Goal: Task Accomplishment & Management: Use online tool/utility

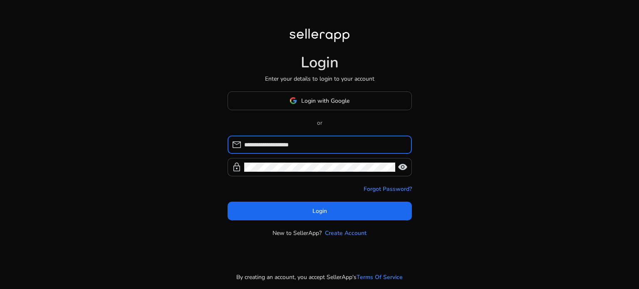
type input "**********"
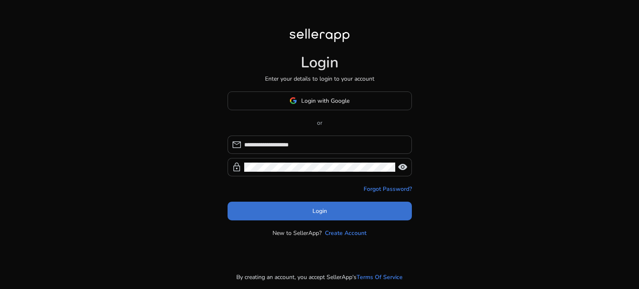
click at [315, 213] on span "Login" at bounding box center [320, 211] width 15 height 9
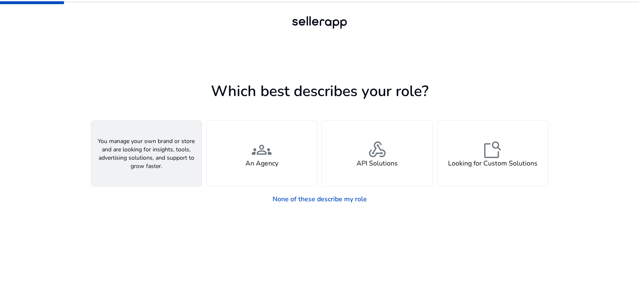
click at [161, 161] on div "person A Seller" at bounding box center [146, 154] width 111 height 66
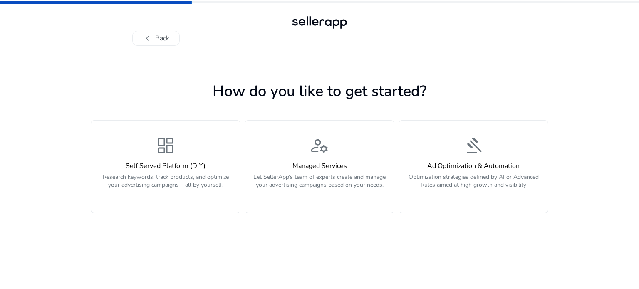
click at [161, 161] on div "dashboard Self Served Platform (DIY) Research keywords, track products, and opt…" at bounding box center [165, 167] width 139 height 62
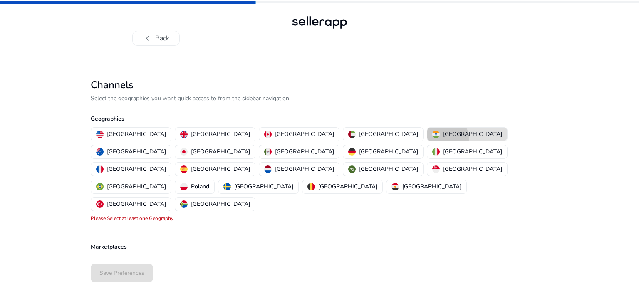
click at [427, 139] on button "[GEOGRAPHIC_DATA]" at bounding box center [467, 134] width 80 height 13
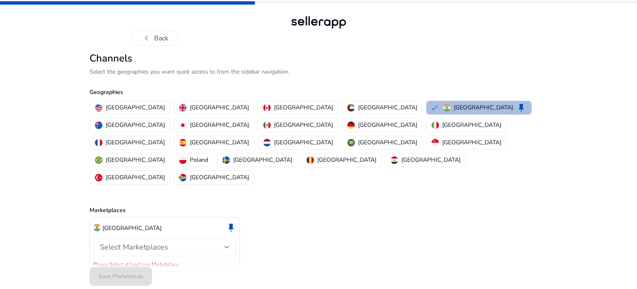
click at [221, 245] on div "Select Marketplaces" at bounding box center [164, 247] width 129 height 18
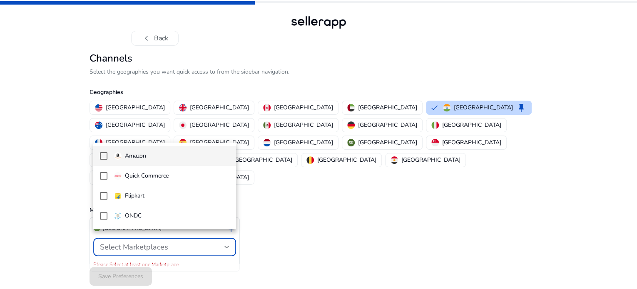
click at [177, 160] on span "Amazon" at bounding box center [172, 155] width 116 height 9
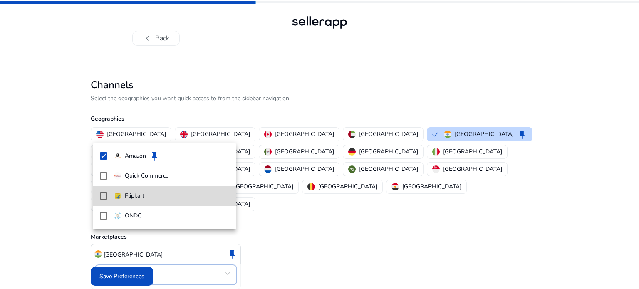
click at [173, 193] on span "Flipkart" at bounding box center [172, 195] width 116 height 9
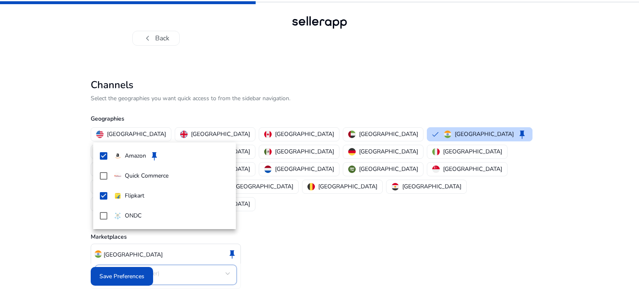
click at [135, 274] on div at bounding box center [319, 144] width 639 height 289
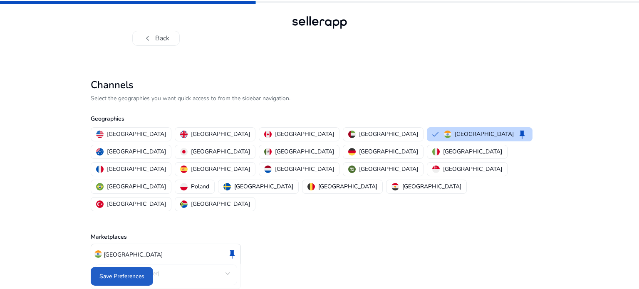
click at [135, 274] on span "Save Preferences" at bounding box center [121, 276] width 45 height 9
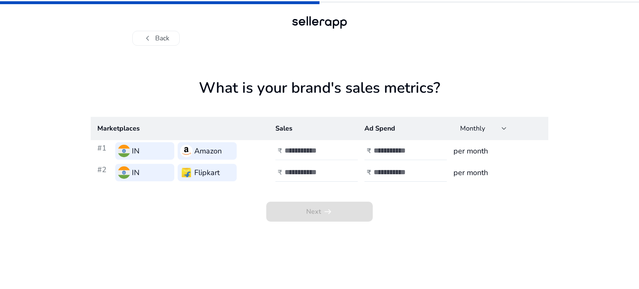
click at [306, 151] on input "number" at bounding box center [313, 150] width 56 height 9
type input "******"
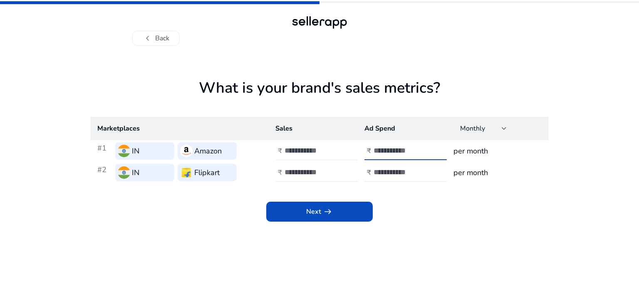
type input "****"
type input "******"
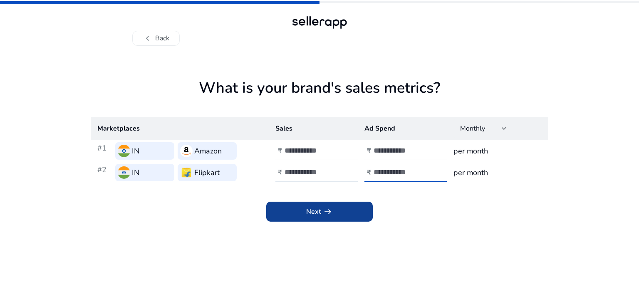
type input "****"
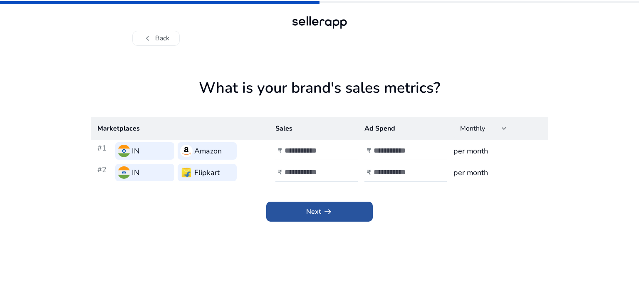
click at [322, 213] on app-icon "arrow_right_alt" at bounding box center [327, 212] width 12 height 10
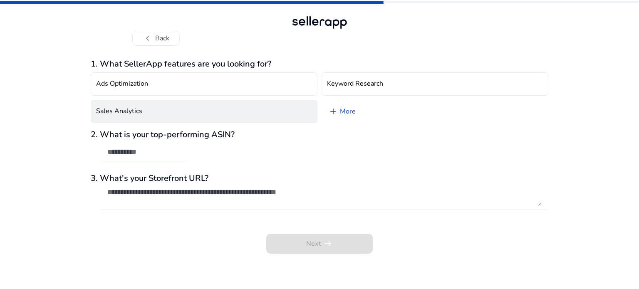
click at [149, 109] on button "Sales Analytics" at bounding box center [204, 111] width 227 height 23
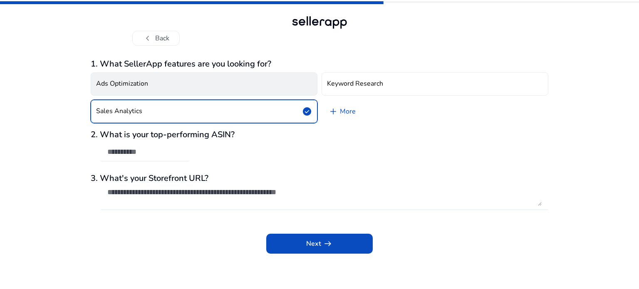
click at [150, 80] on button "Ads Optimization" at bounding box center [204, 83] width 227 height 23
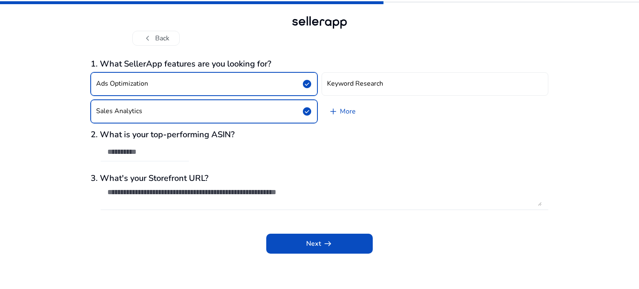
click at [148, 153] on input "text" at bounding box center [144, 151] width 75 height 9
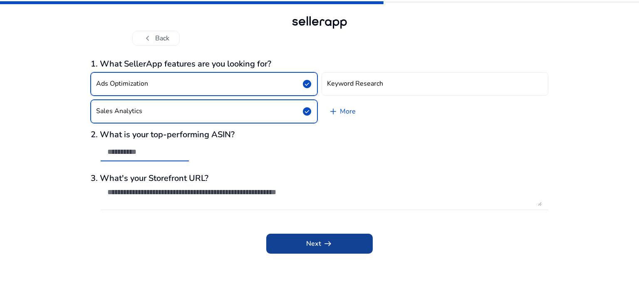
click at [288, 239] on span at bounding box center [319, 244] width 107 height 20
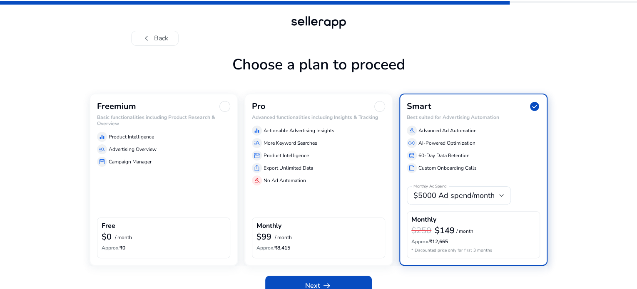
click at [178, 203] on div "Freemium Basic functionalities including Product Research & Overview equalizer …" at bounding box center [163, 180] width 148 height 172
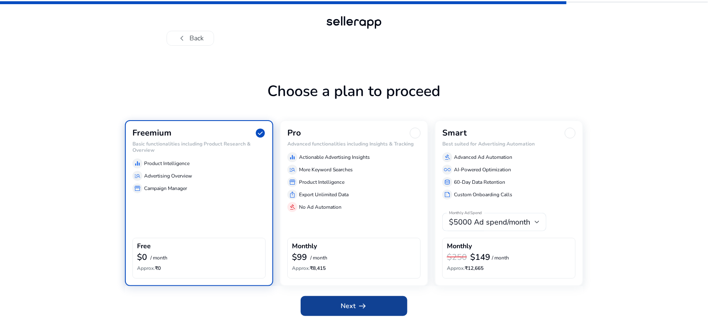
drag, startPoint x: 639, startPoint y: 1, endPoint x: 387, endPoint y: 302, distance: 392.6
click at [387, 289] on span at bounding box center [353, 306] width 107 height 20
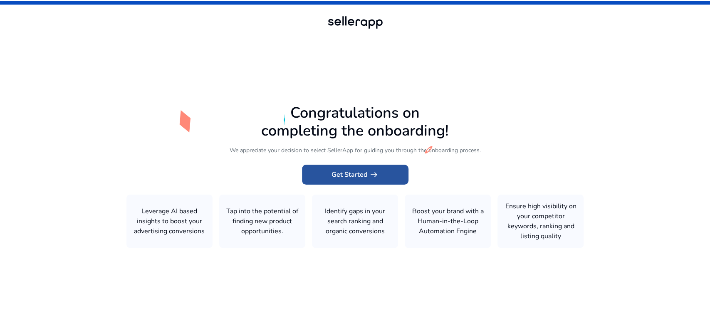
click at [368, 174] on app-icon "arrow_right_alt" at bounding box center [374, 175] width 12 height 10
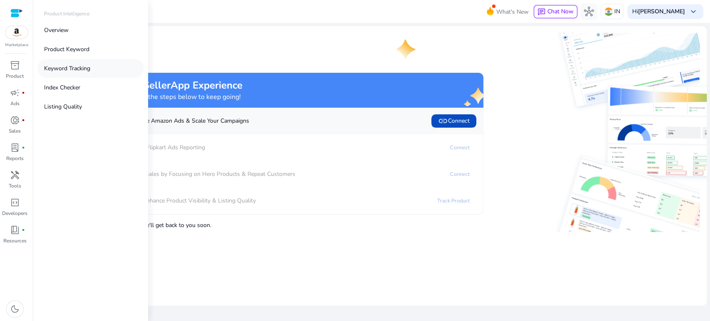
click at [82, 66] on p "Keyword Tracking" at bounding box center [67, 68] width 46 height 9
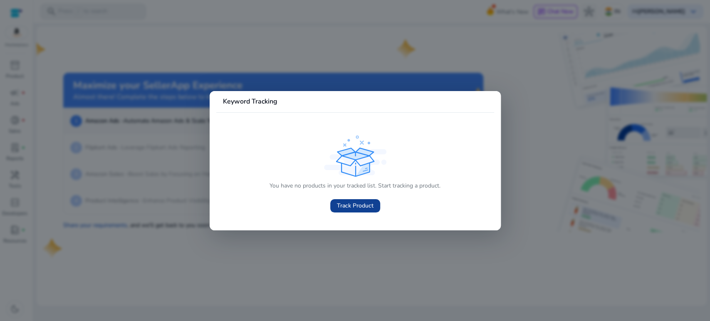
click at [343, 203] on span "Track Product" at bounding box center [355, 205] width 37 height 9
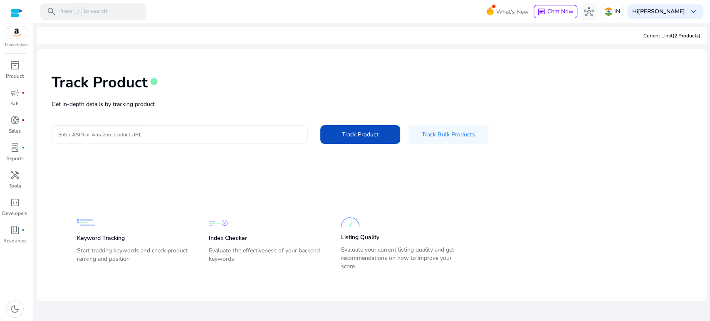
click at [164, 134] on input "Enter ASIN or Amazon product URL" at bounding box center [179, 134] width 243 height 9
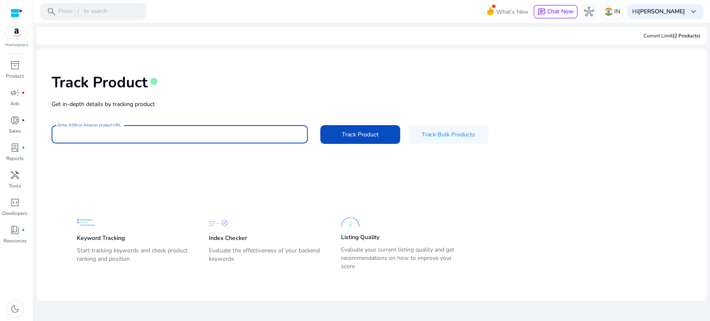
paste input "**********"
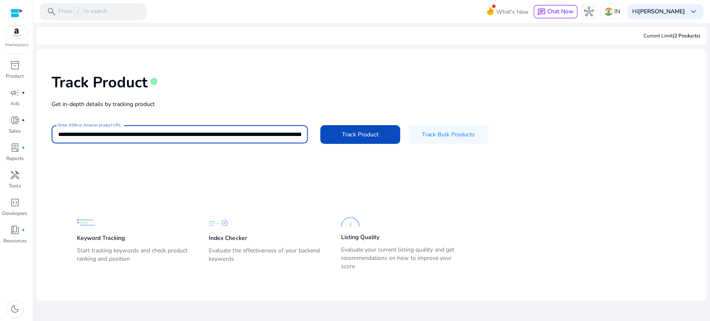
scroll to position [0, 1565]
type input "**********"
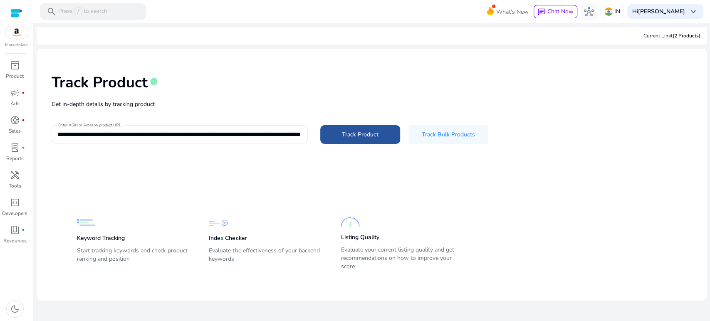
scroll to position [0, 0]
click at [340, 139] on span at bounding box center [360, 134] width 80 height 20
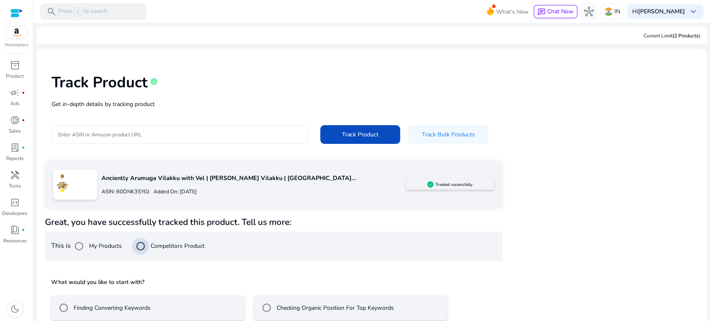
scroll to position [43, 0]
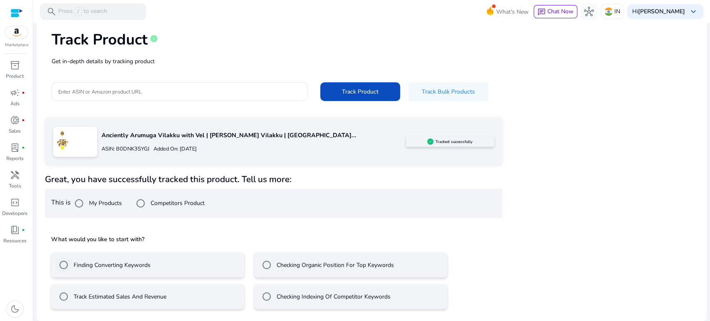
click at [115, 265] on label "Finding Converting Keywords" at bounding box center [111, 265] width 79 height 9
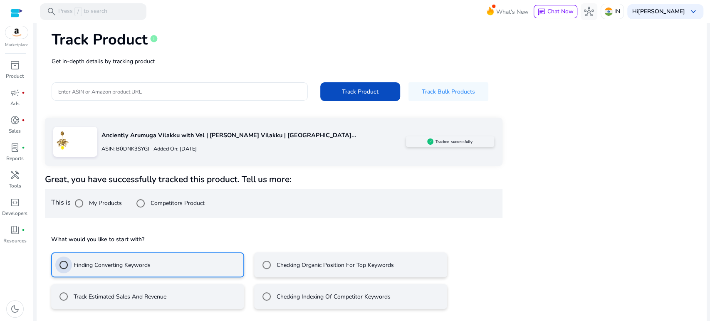
scroll to position [80, 0]
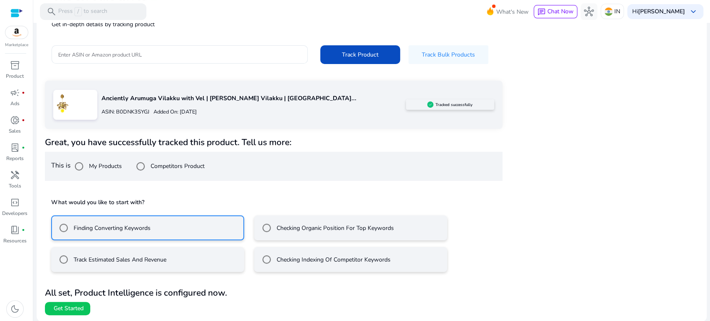
click at [355, 233] on div "Checking Organic Position For Top Keywords" at bounding box center [326, 228] width 136 height 17
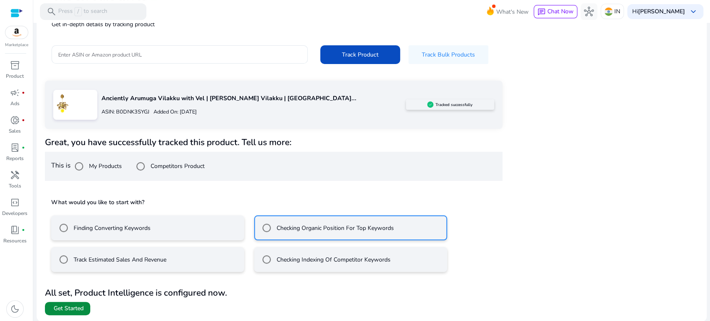
click at [77, 289] on span "Get Started" at bounding box center [69, 309] width 30 height 8
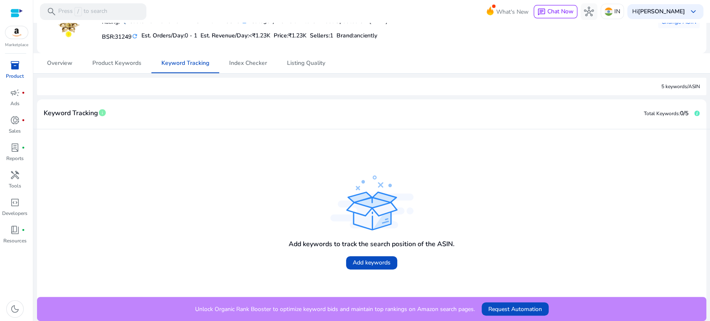
scroll to position [37, 0]
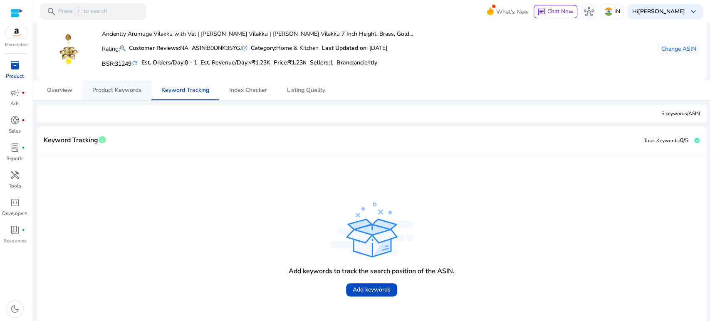
click at [113, 92] on span "Product Keywords" at bounding box center [116, 90] width 49 height 6
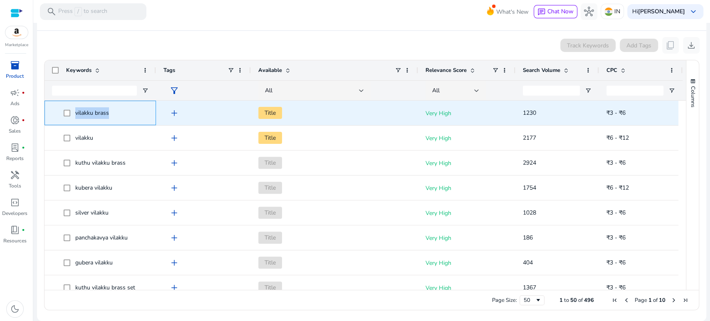
drag, startPoint x: 75, startPoint y: 111, endPoint x: 124, endPoint y: 111, distance: 48.7
click at [124, 111] on span "vilakku brass" at bounding box center [106, 112] width 85 height 17
copy span "vilakku brass"
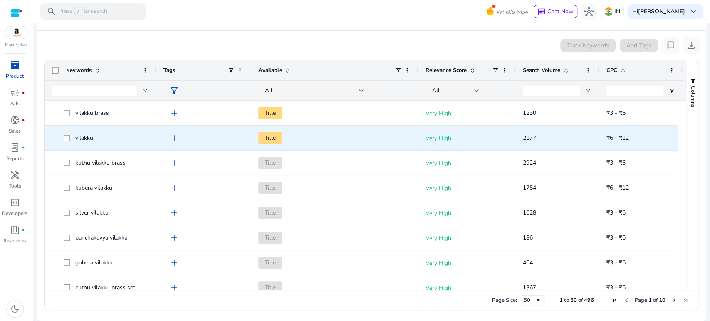
click at [98, 140] on span "vilakku" at bounding box center [106, 137] width 85 height 17
drag, startPoint x: 98, startPoint y: 140, endPoint x: 74, endPoint y: 138, distance: 23.8
click at [74, 138] on span "vilakku" at bounding box center [106, 137] width 85 height 17
copy span "vilakku"
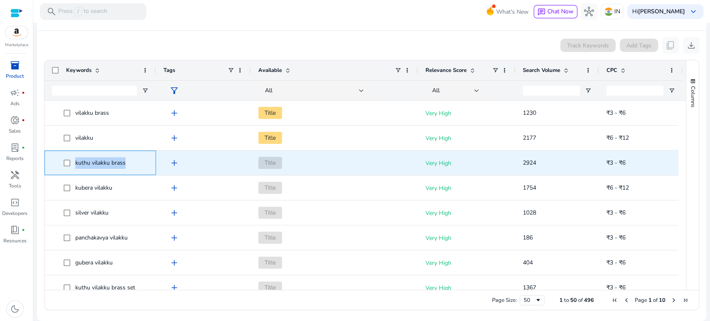
drag, startPoint x: 126, startPoint y: 161, endPoint x: 73, endPoint y: 162, distance: 53.3
click at [73, 162] on span "kuthu vilakku brass" at bounding box center [106, 162] width 85 height 17
copy span "kuthu vilakku brass"
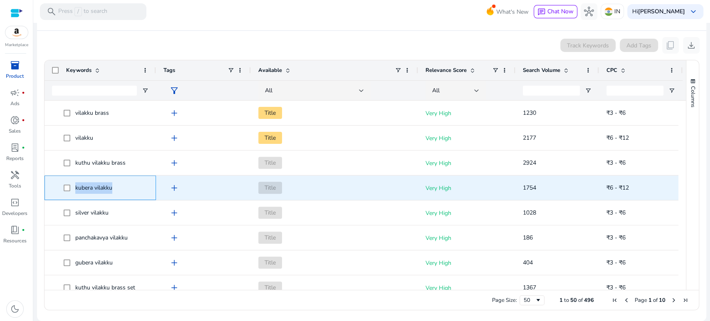
drag, startPoint x: 115, startPoint y: 189, endPoint x: 74, endPoint y: 192, distance: 41.3
click at [74, 192] on span "kubera vilakku" at bounding box center [106, 187] width 85 height 17
copy span "kubera vilakku"
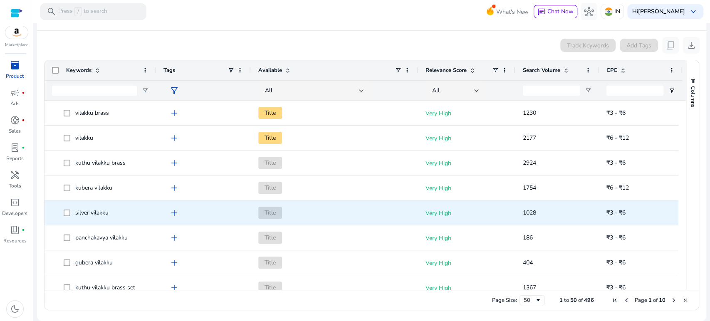
click at [108, 214] on span "silver vilakku" at bounding box center [91, 213] width 33 height 8
drag, startPoint x: 108, startPoint y: 214, endPoint x: 75, endPoint y: 219, distance: 33.6
click at [75, 219] on span "silver vilakku" at bounding box center [106, 212] width 85 height 17
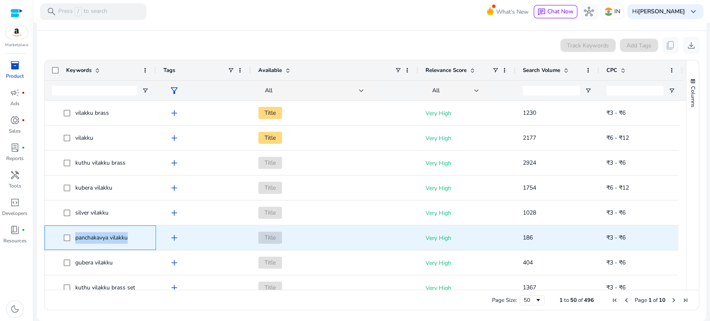
drag, startPoint x: 131, startPoint y: 238, endPoint x: 76, endPoint y: 242, distance: 54.6
click at [76, 242] on span "panchakavya vilakku" at bounding box center [106, 237] width 85 height 17
copy span "panchakavya vilakku"
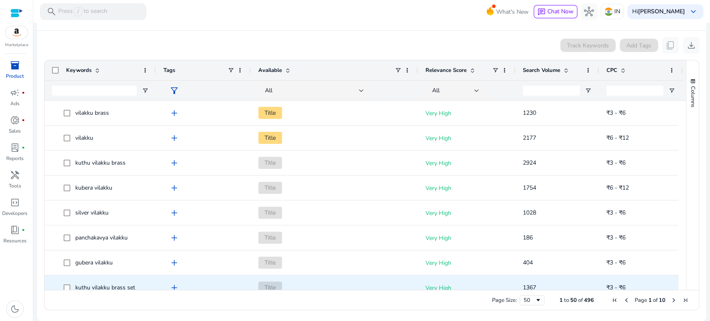
drag, startPoint x: 140, startPoint y: 287, endPoint x: 124, endPoint y: 290, distance: 16.0
click at [124, 289] on div "Drag here to set row groups Drag here to set column labels Keywords Tags Availa…" at bounding box center [372, 185] width 656 height 251
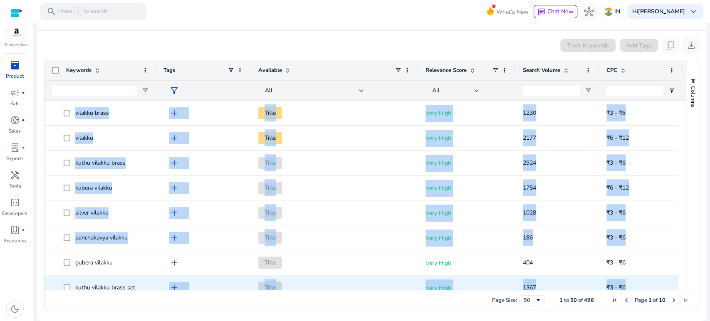
drag, startPoint x: 124, startPoint y: 290, endPoint x: 107, endPoint y: 288, distance: 17.6
click at [107, 288] on div "Drag here to set row groups Drag here to set column labels Keywords Tags Availa…" at bounding box center [372, 185] width 656 height 251
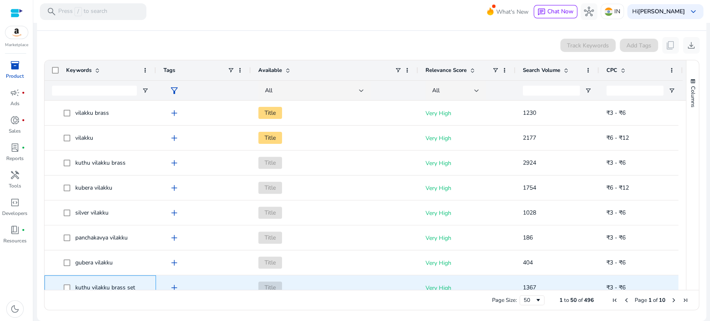
click at [109, 285] on span "kuthu vilakku brass set" at bounding box center [105, 288] width 60 height 8
copy span "kuthu vilakku brass set"
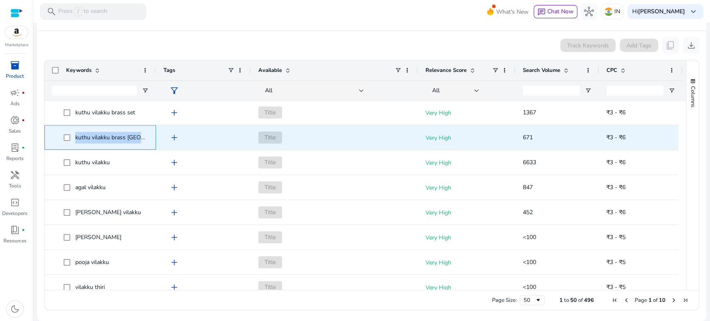
drag, startPoint x: 144, startPoint y: 137, endPoint x: 72, endPoint y: 139, distance: 71.2
click at [72, 139] on span "kuthu vilakku brass [GEOGRAPHIC_DATA]" at bounding box center [106, 137] width 85 height 17
copy span "kuthu vilakku brass [GEOGRAPHIC_DATA]"
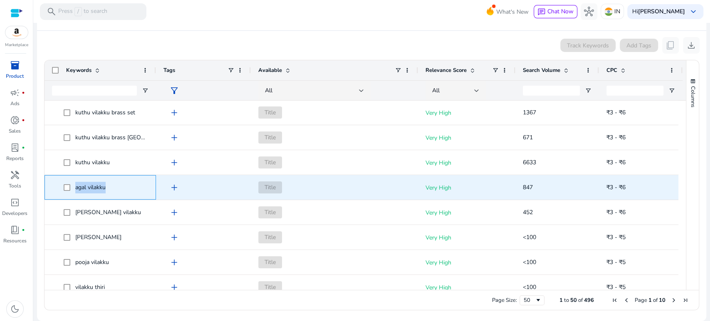
drag, startPoint x: 109, startPoint y: 188, endPoint x: 75, endPoint y: 189, distance: 34.2
click at [75, 189] on span "agal vilakku" at bounding box center [106, 187] width 85 height 17
copy span "agal vilakku"
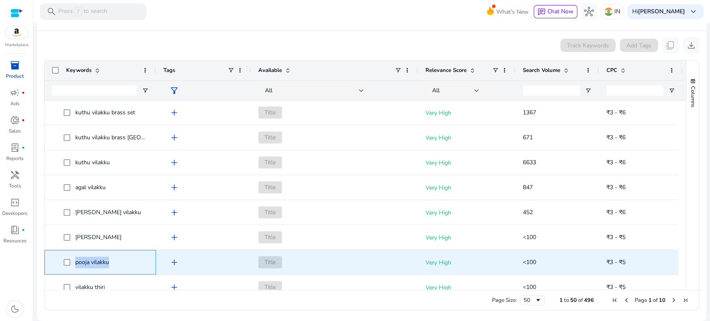
drag, startPoint x: 112, startPoint y: 261, endPoint x: 72, endPoint y: 265, distance: 40.6
click at [72, 265] on span "pooja vilakku" at bounding box center [106, 262] width 85 height 17
copy span "pooja vilakku"
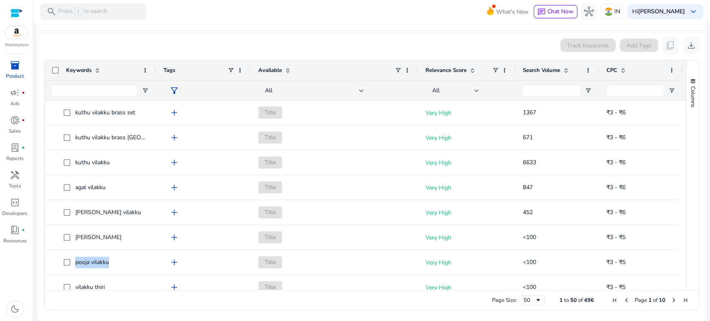
drag, startPoint x: 683, startPoint y: 138, endPoint x: 689, endPoint y: 153, distance: 16.4
click at [639, 153] on div "Columns Keywords Column Labels Drag here to set column labels" at bounding box center [692, 175] width 13 height 230
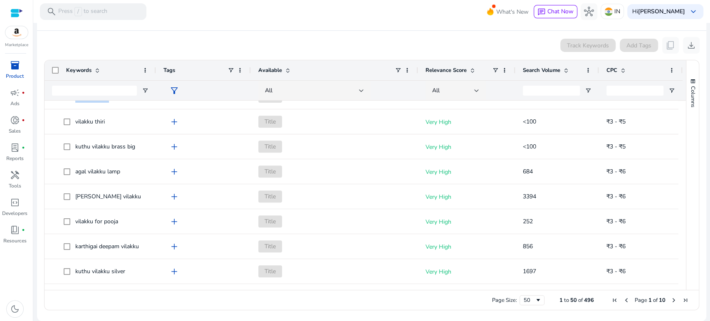
scroll to position [353, 0]
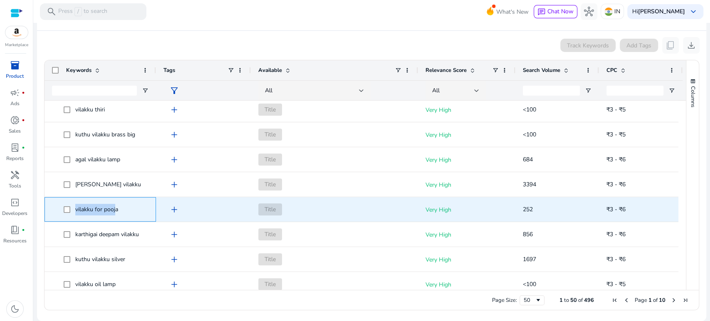
drag, startPoint x: 115, startPoint y: 208, endPoint x: 69, endPoint y: 212, distance: 46.4
click at [69, 212] on span "vilakku for pooja" at bounding box center [106, 209] width 85 height 17
click at [94, 209] on span "vilakku for pooja" at bounding box center [96, 210] width 43 height 8
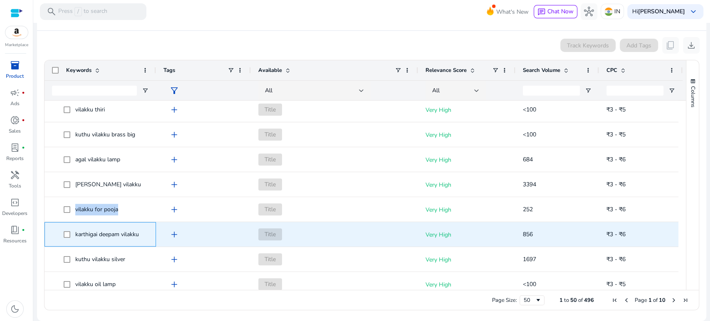
click at [131, 231] on span "karthigai deepam vilakku" at bounding box center [107, 235] width 64 height 8
copy span "karthigai deepam vilakku"
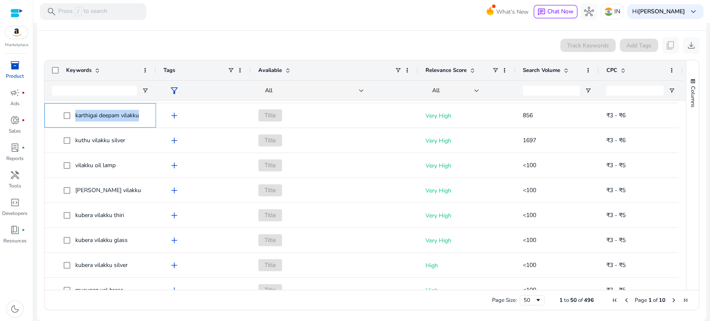
scroll to position [472, 0]
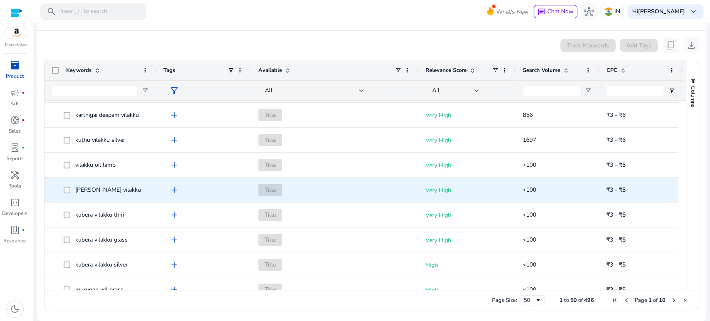
click at [106, 192] on span "[PERSON_NAME] vilakku" at bounding box center [108, 190] width 66 height 8
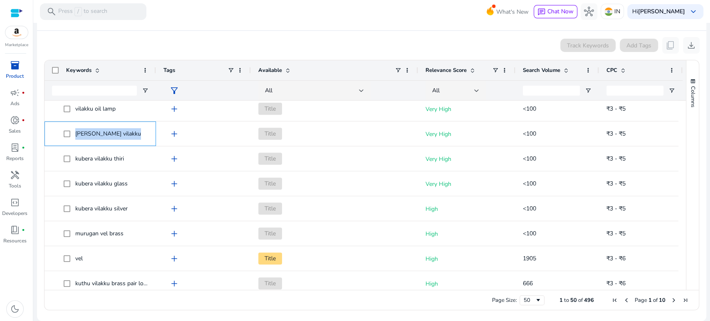
scroll to position [553, 0]
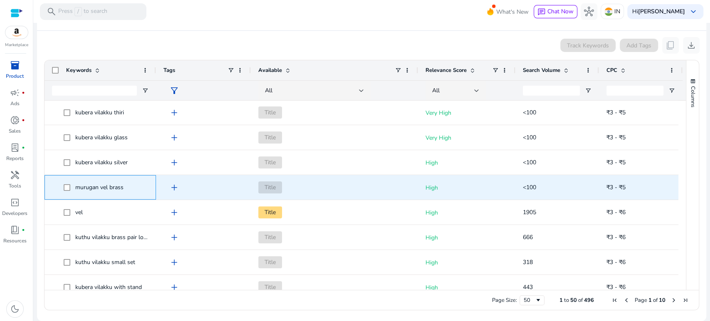
click at [97, 186] on span "murugan vel brass" at bounding box center [99, 188] width 48 height 8
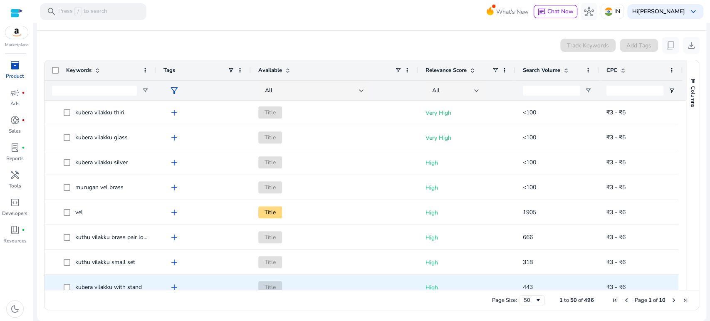
click at [120, 288] on span "kubera vilakku with stand" at bounding box center [108, 287] width 67 height 8
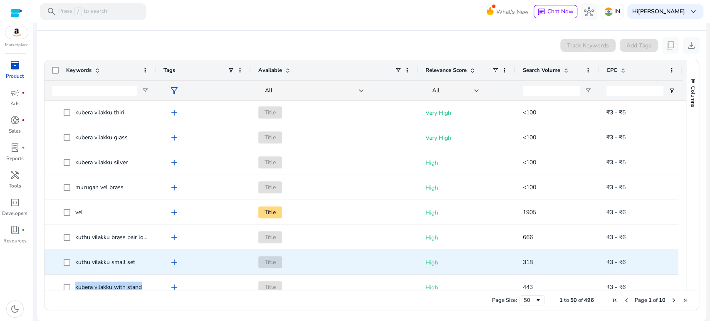
click at [110, 261] on span "kuthu vilakku small set" at bounding box center [105, 262] width 60 height 8
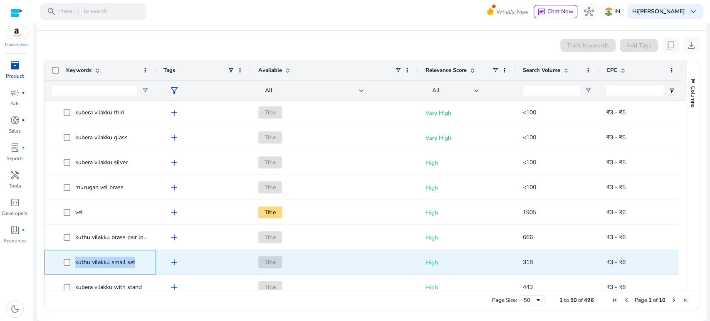
click at [110, 261] on span "kuthu vilakku small set" at bounding box center [105, 262] width 60 height 8
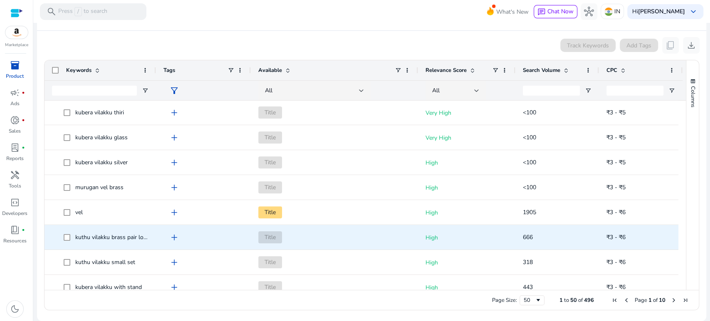
click at [115, 236] on span "kuthu vilakku brass pair low price" at bounding box center [118, 237] width 87 height 8
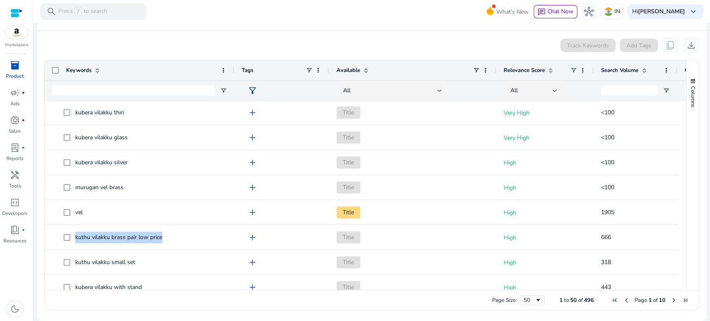
drag, startPoint x: 155, startPoint y: 70, endPoint x: 233, endPoint y: 67, distance: 78.3
click at [233, 67] on div at bounding box center [233, 70] width 3 height 20
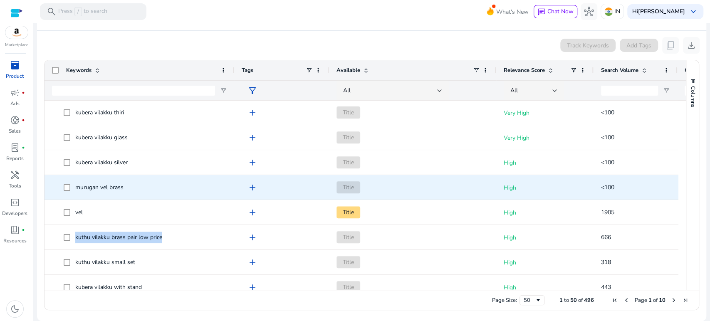
click at [94, 189] on span "murugan vel brass" at bounding box center [99, 188] width 48 height 8
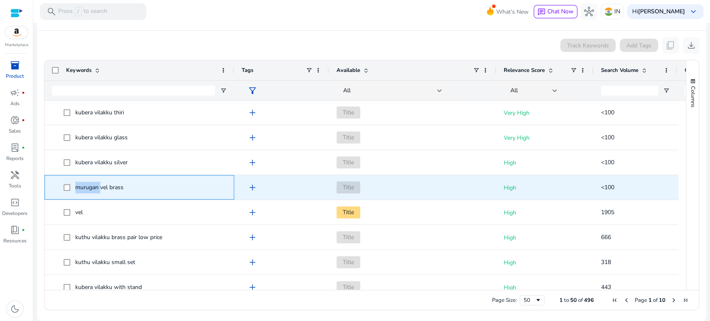
click at [94, 189] on span "murugan vel brass" at bounding box center [99, 188] width 48 height 8
